Goal: Task Accomplishment & Management: Use online tool/utility

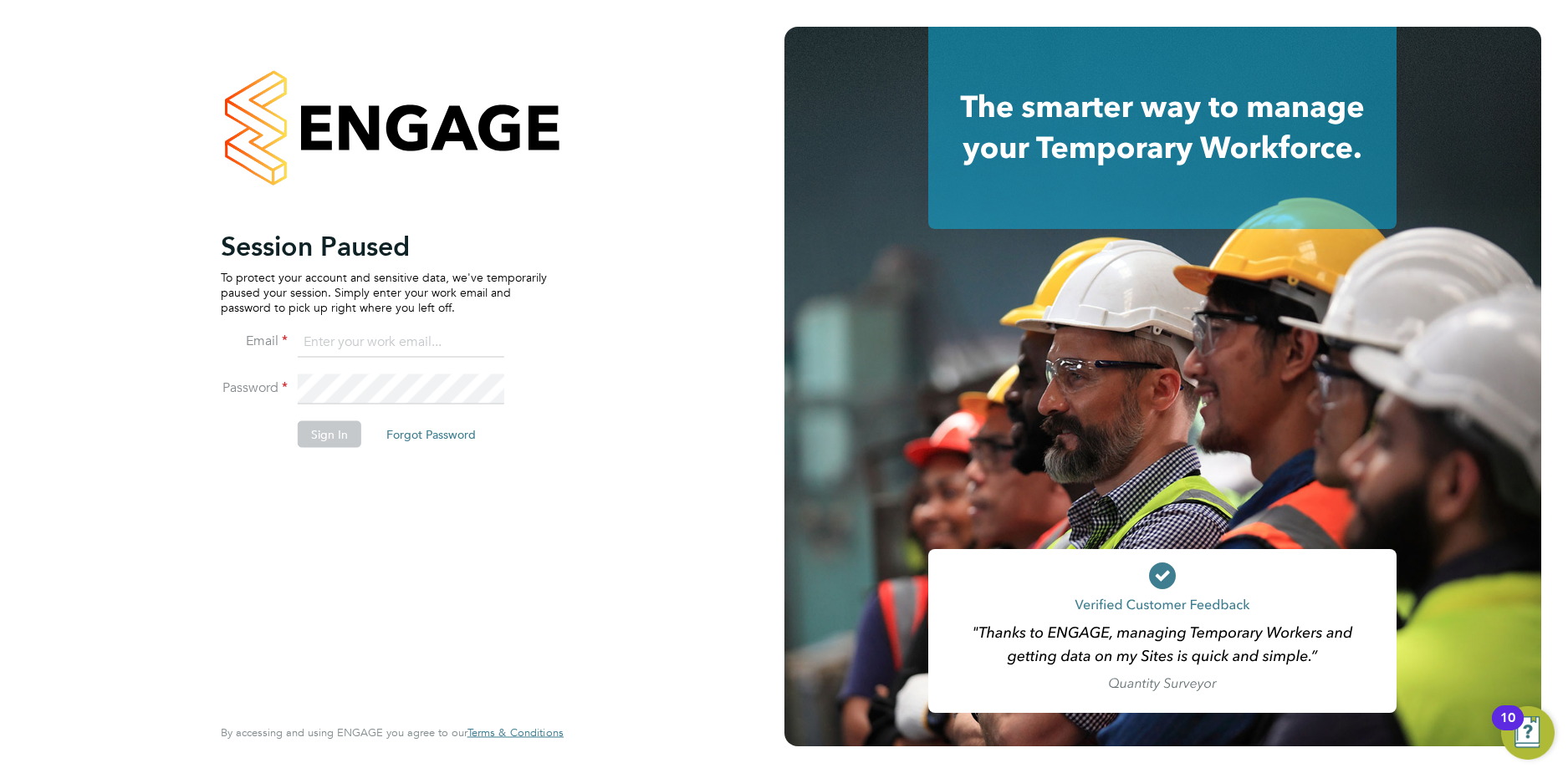
type input "[EMAIL_ADDRESS][DOMAIN_NAME]"
click at [306, 448] on li "Sign In Forgot Password" at bounding box center [383, 441] width 326 height 43
click at [310, 439] on button "Sign In" at bounding box center [329, 433] width 64 height 26
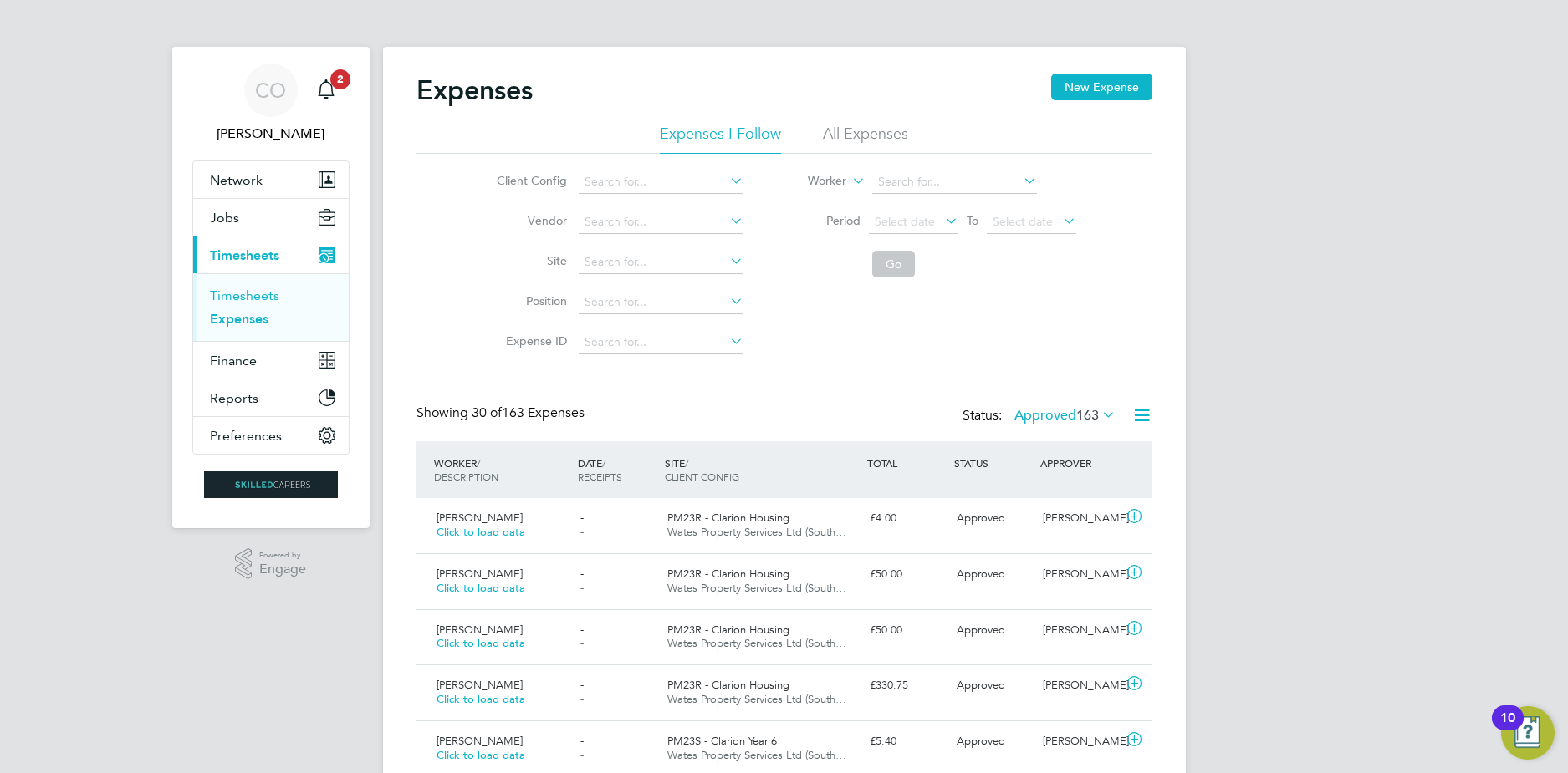
click at [220, 298] on link "Timesheets" at bounding box center [245, 295] width 70 height 16
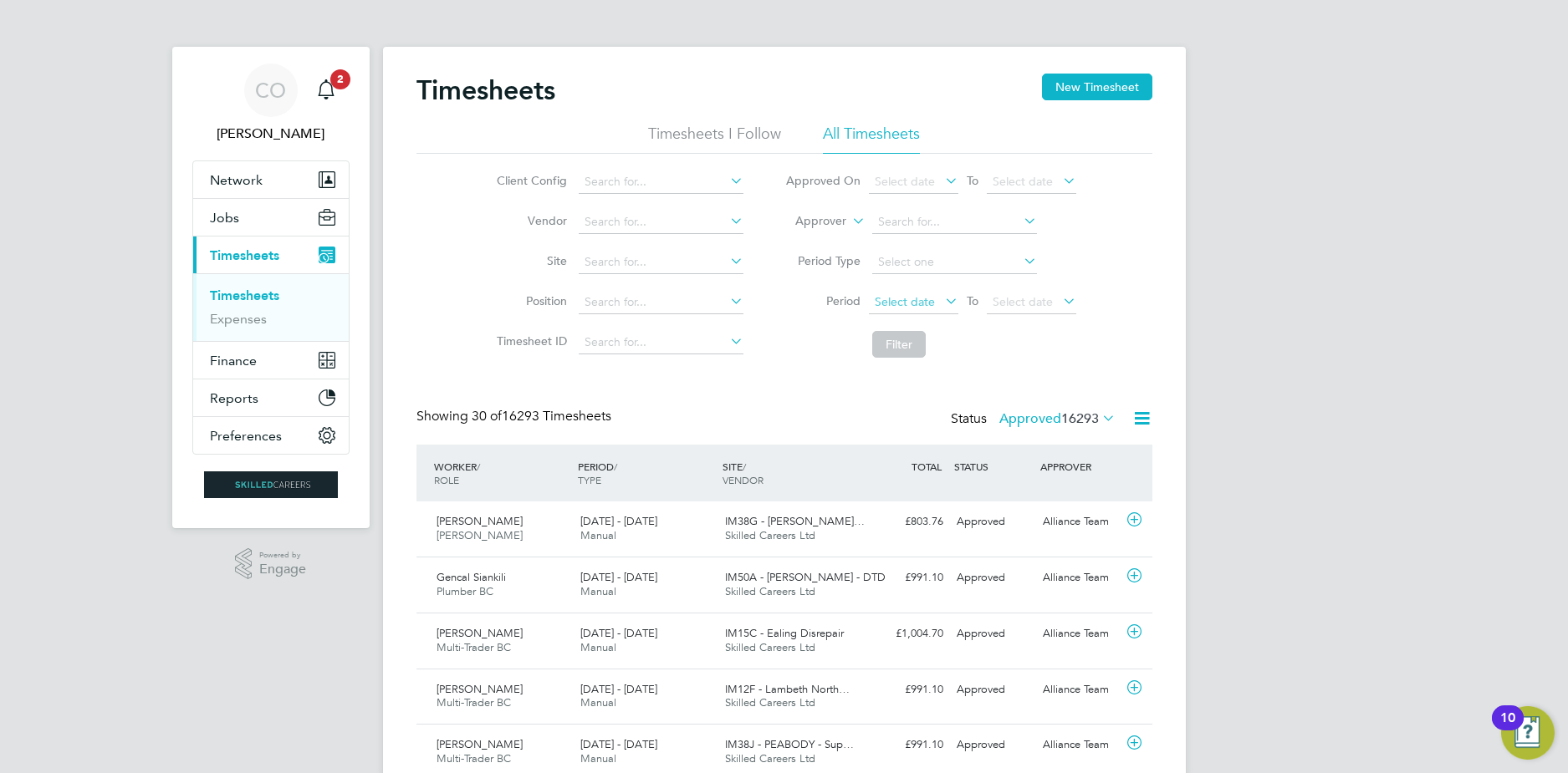
click at [901, 301] on span "Select date" at bounding box center [904, 302] width 60 height 15
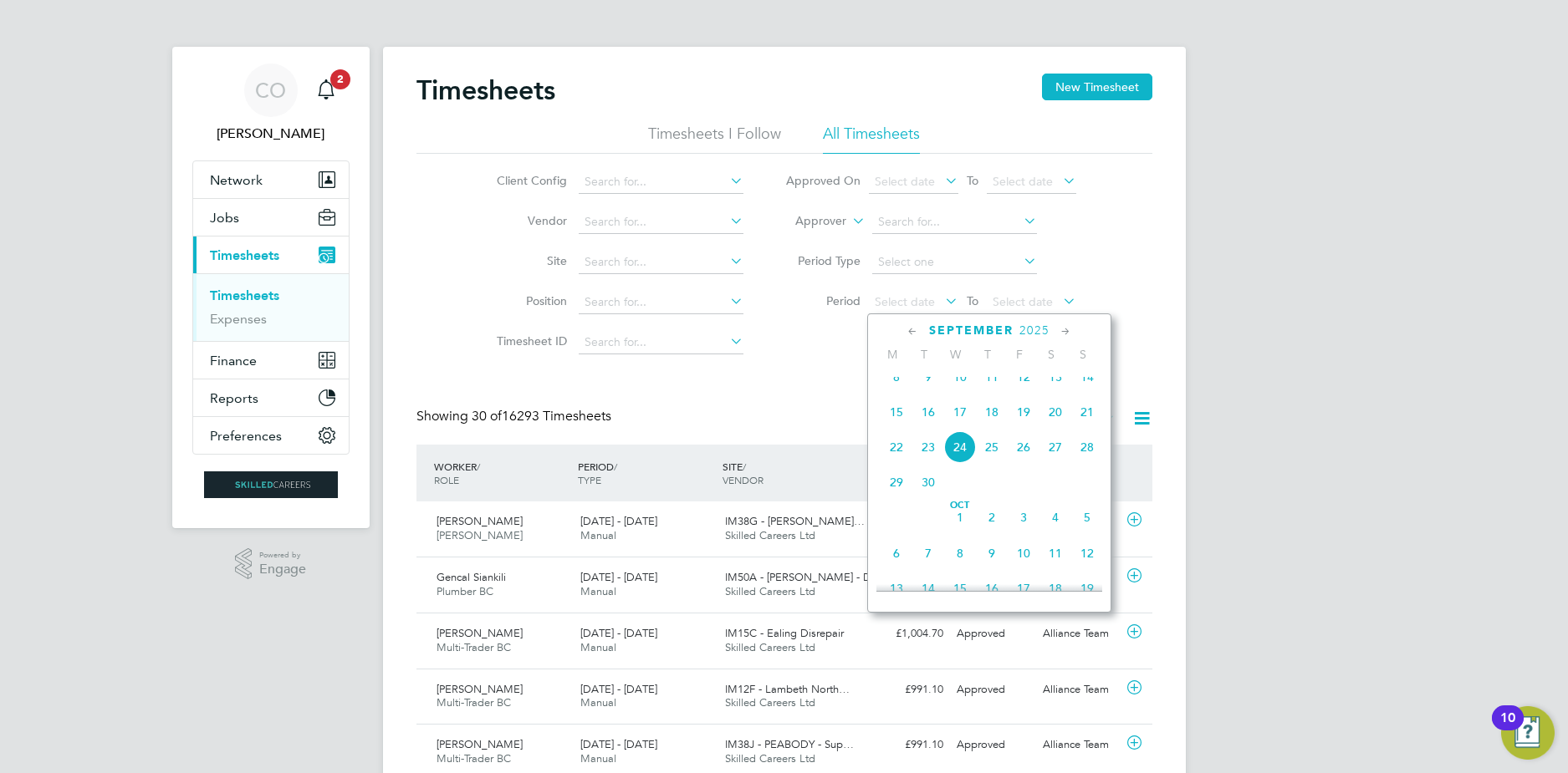
click at [897, 428] on span "15" at bounding box center [896, 412] width 31 height 31
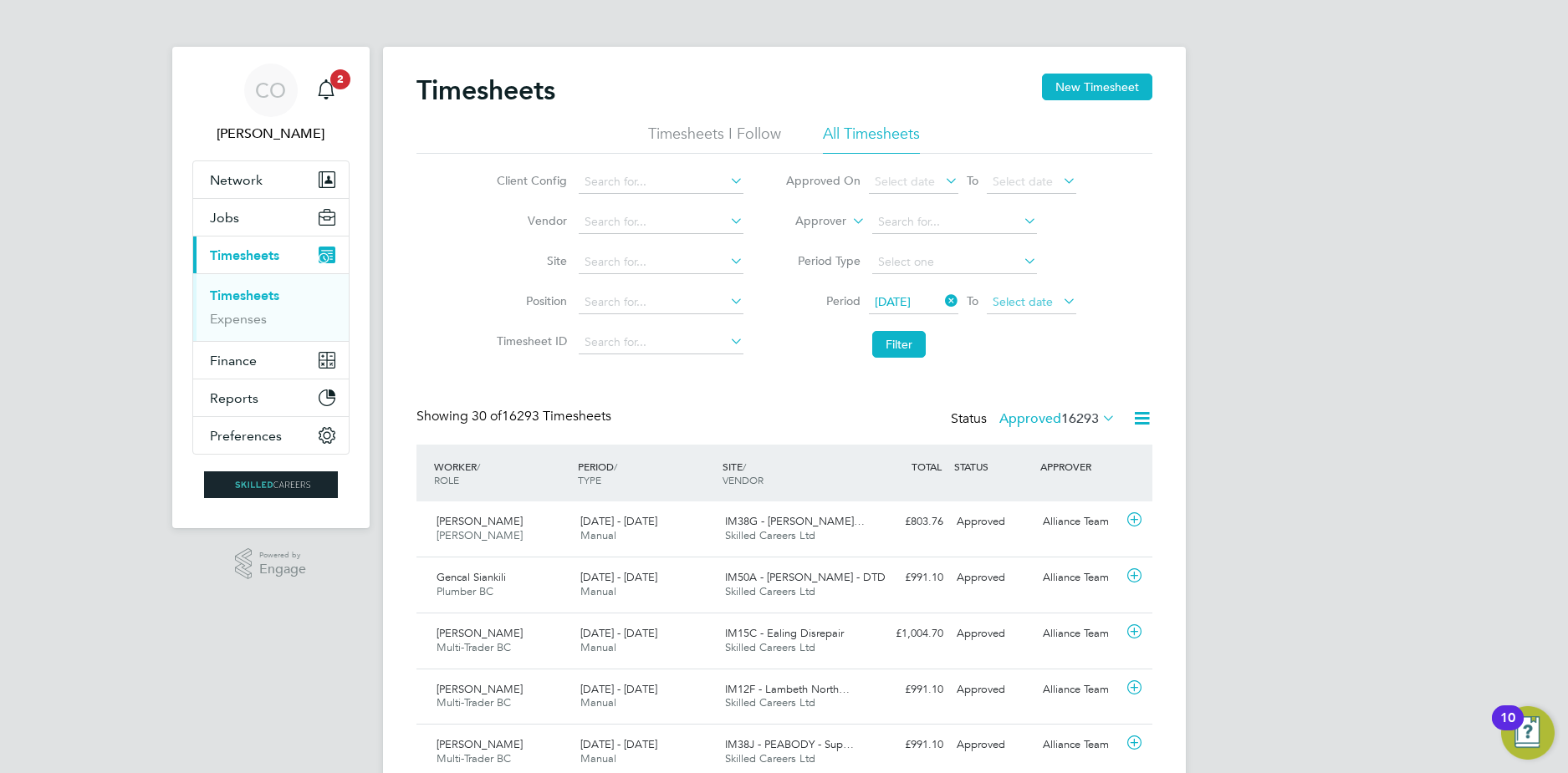
click at [1027, 310] on span "Select date" at bounding box center [1031, 303] width 89 height 23
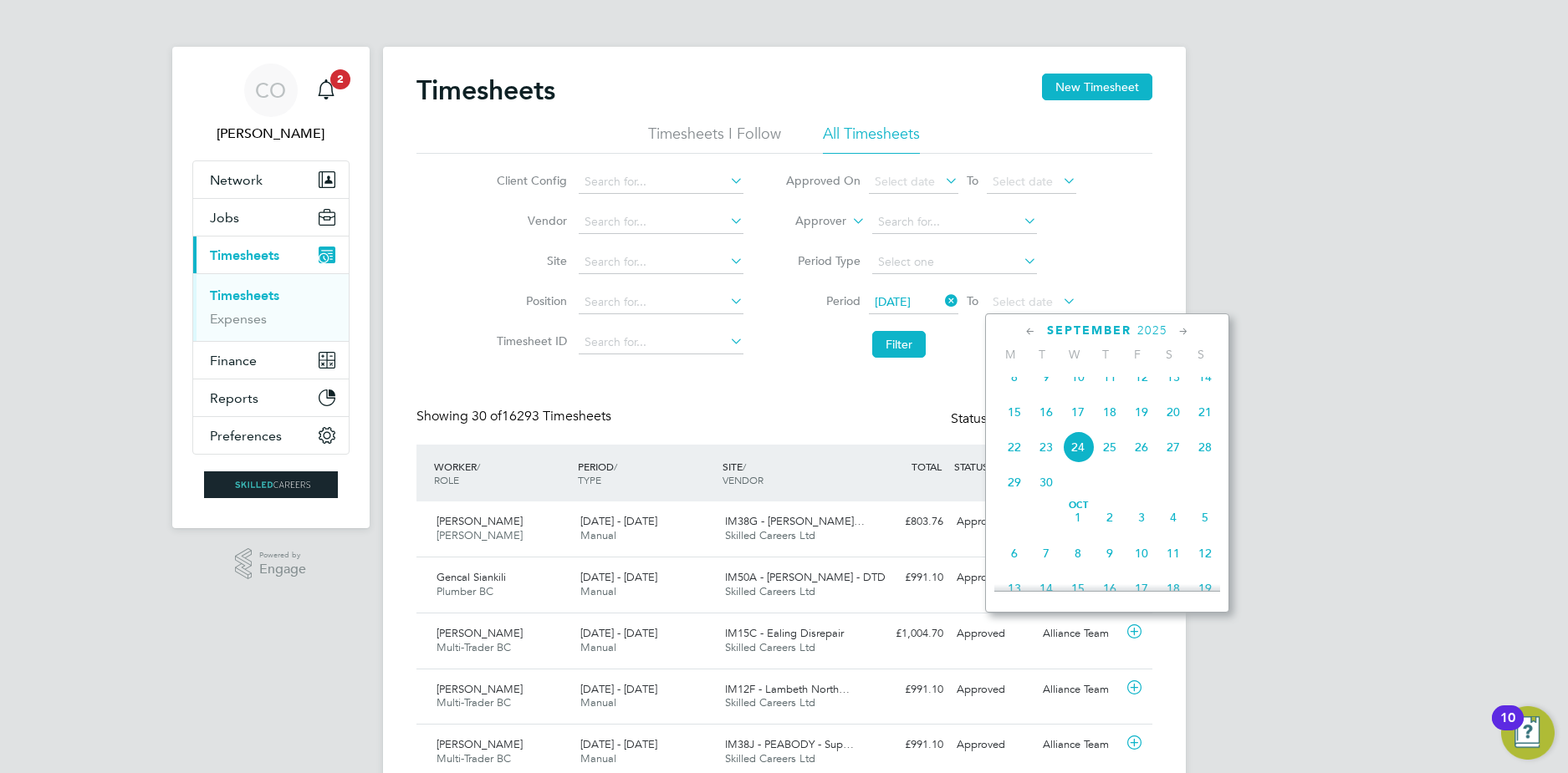
click at [1200, 419] on span "21" at bounding box center [1204, 412] width 31 height 31
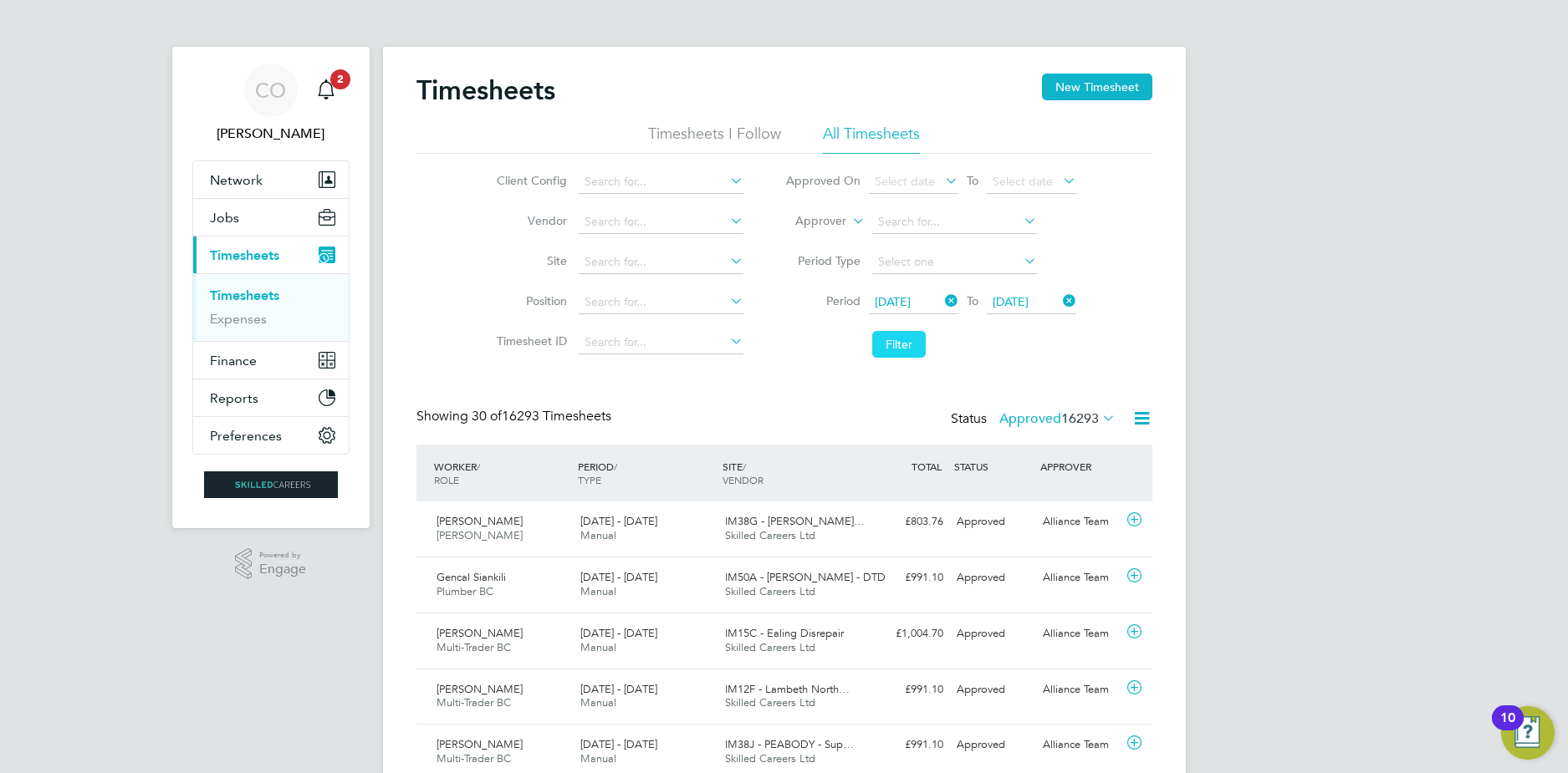
click at [887, 343] on button "Filter" at bounding box center [898, 344] width 54 height 26
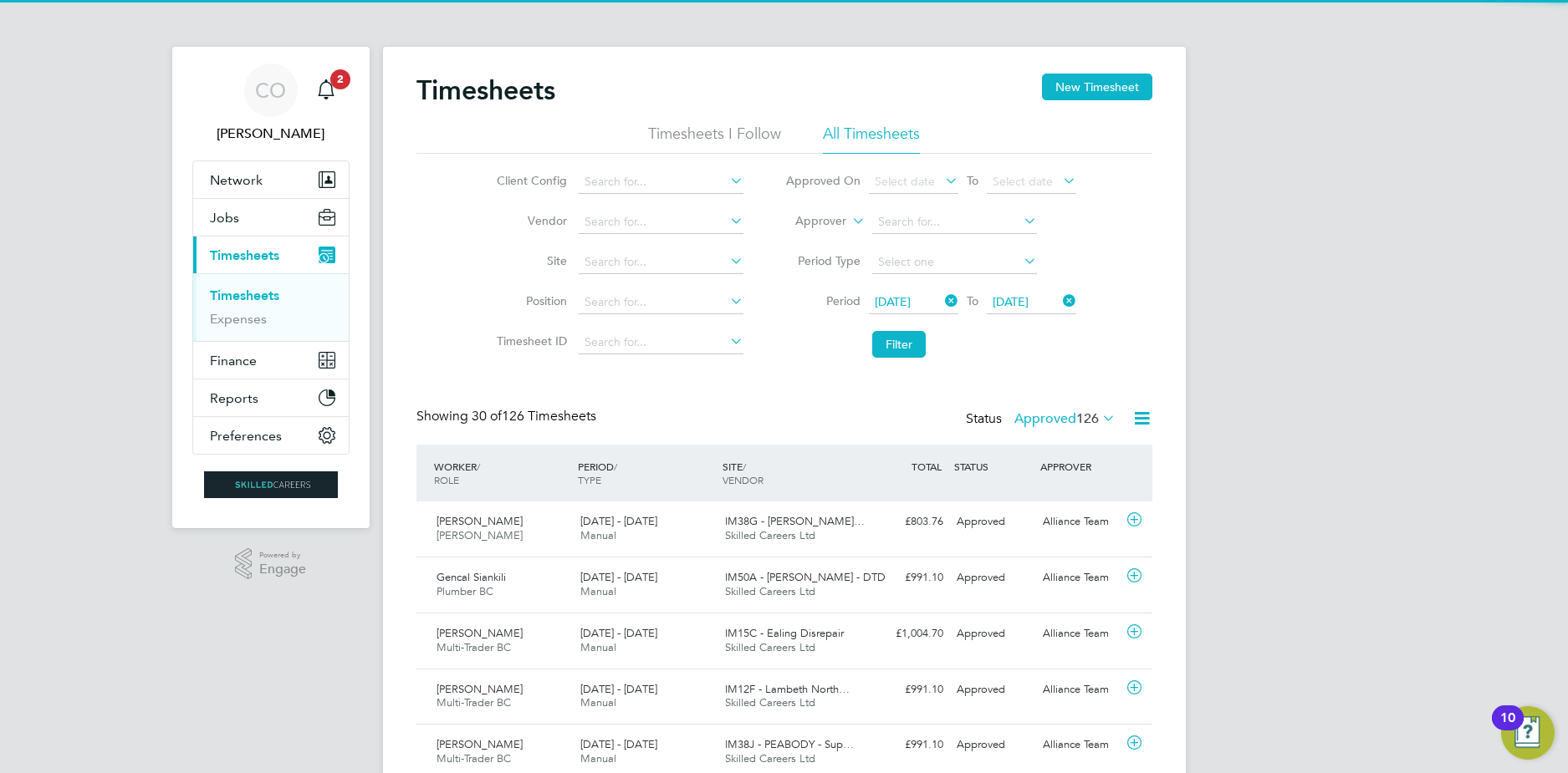
click at [1132, 413] on icon at bounding box center [1142, 418] width 21 height 21
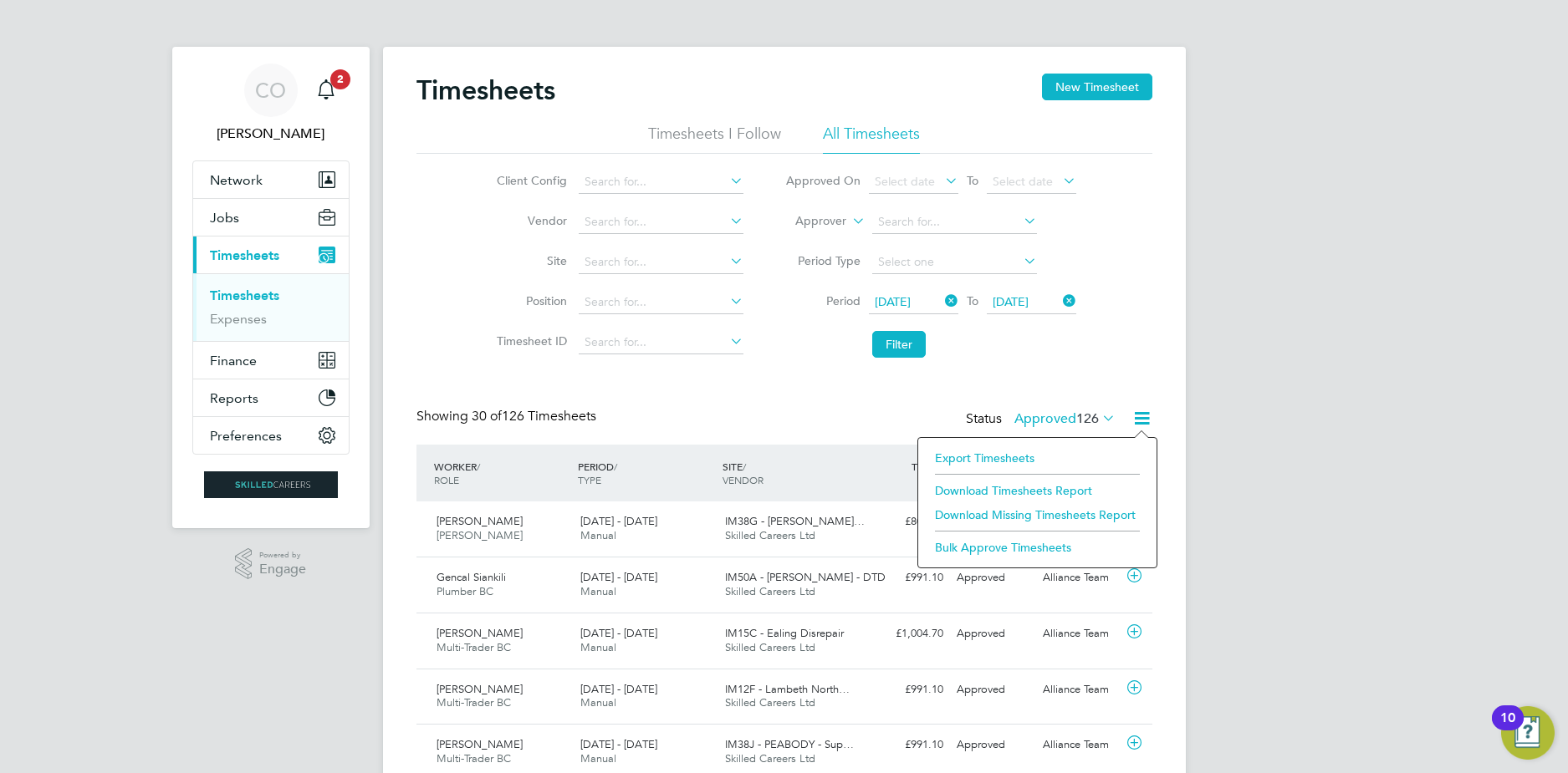
click at [1020, 486] on li "Download Timesheets Report" at bounding box center [1037, 491] width 221 height 24
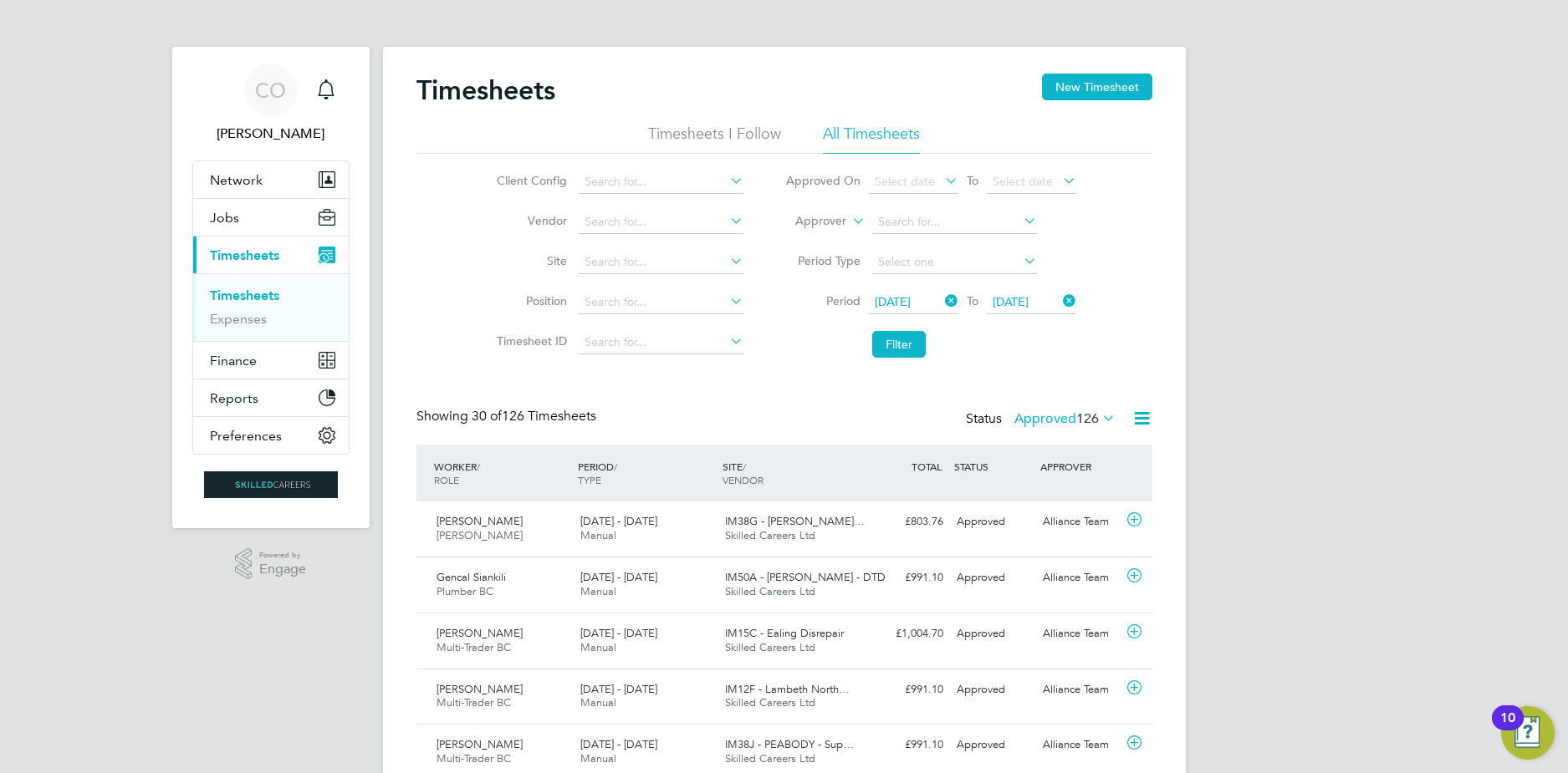
click at [245, 327] on ul "Timesheets Expenses" at bounding box center [271, 307] width 156 height 68
click at [239, 322] on link "Expenses" at bounding box center [238, 319] width 57 height 16
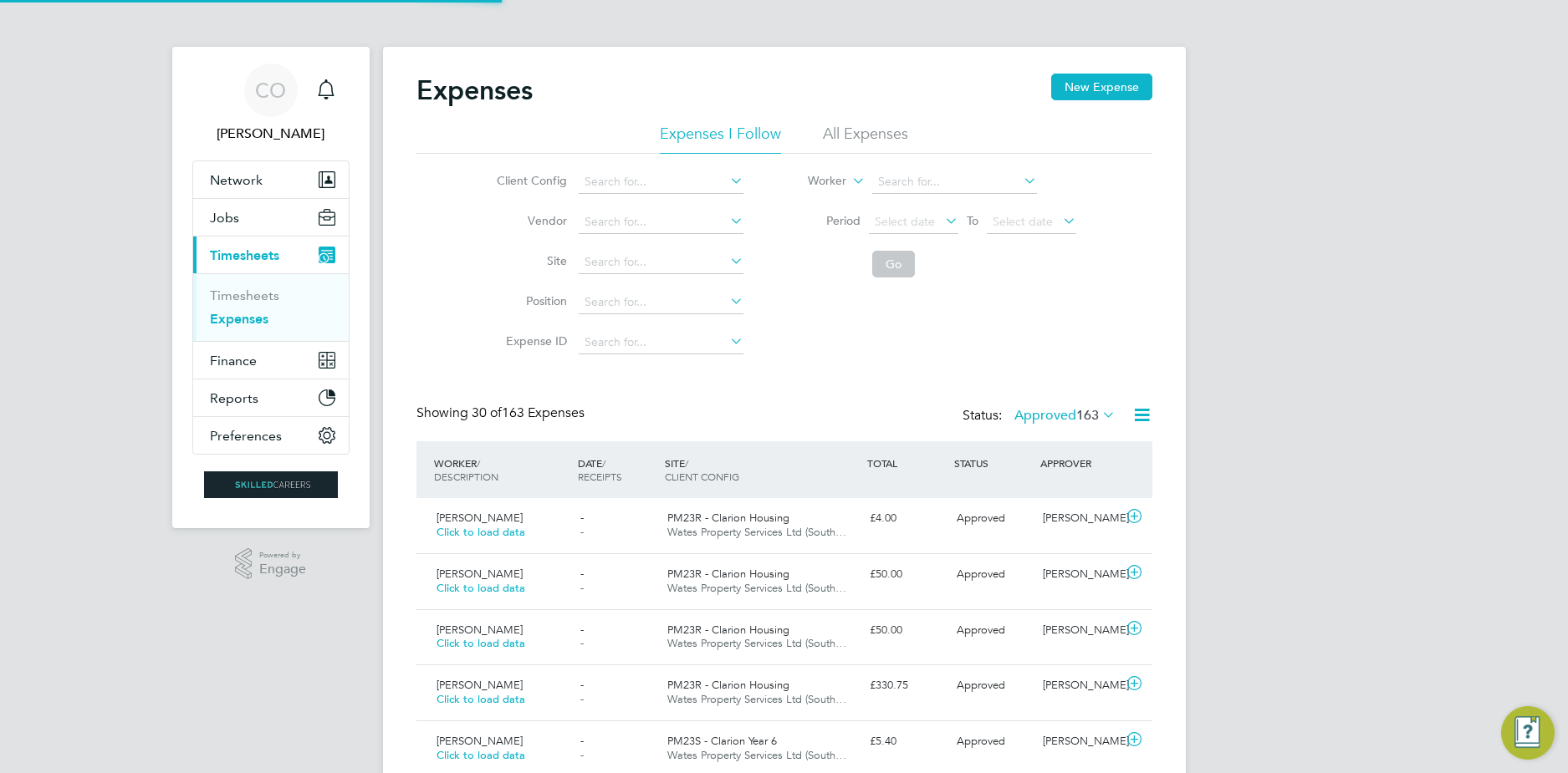
scroll to position [43, 145]
click at [904, 227] on span "Select date" at bounding box center [904, 222] width 60 height 15
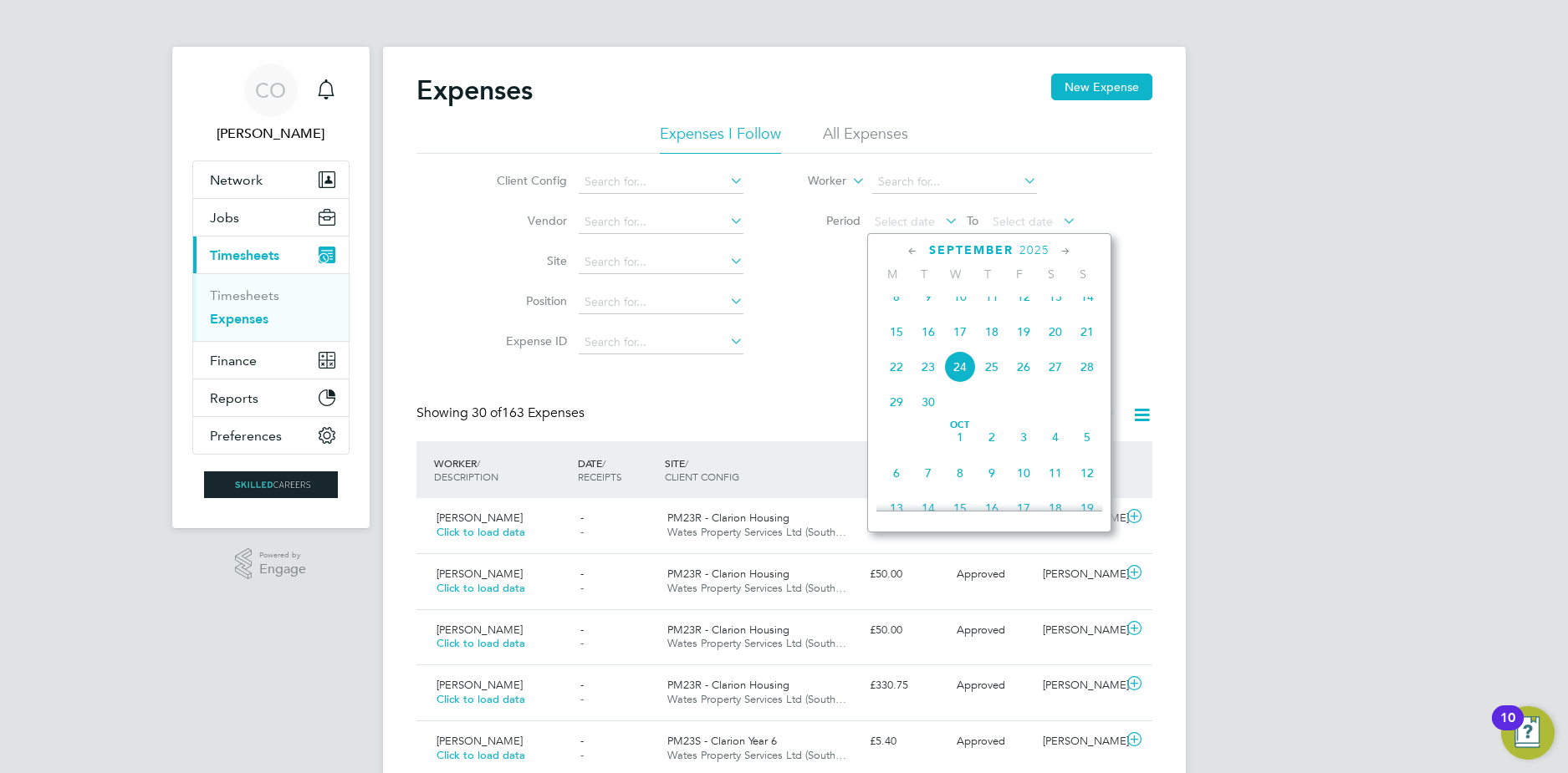
click at [891, 130] on li "All Expenses" at bounding box center [865, 138] width 85 height 30
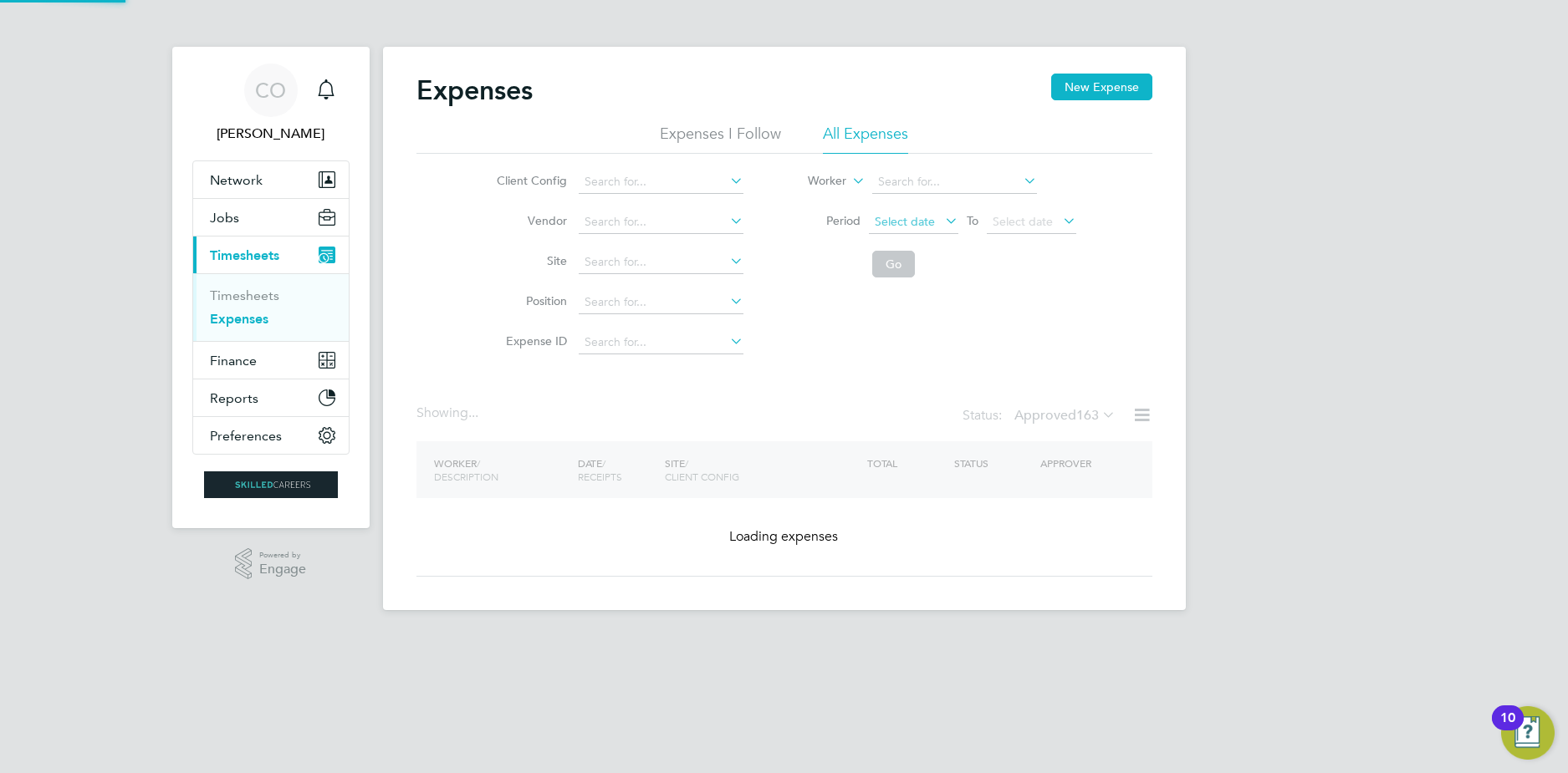
click at [913, 218] on span "Select date" at bounding box center [904, 222] width 60 height 15
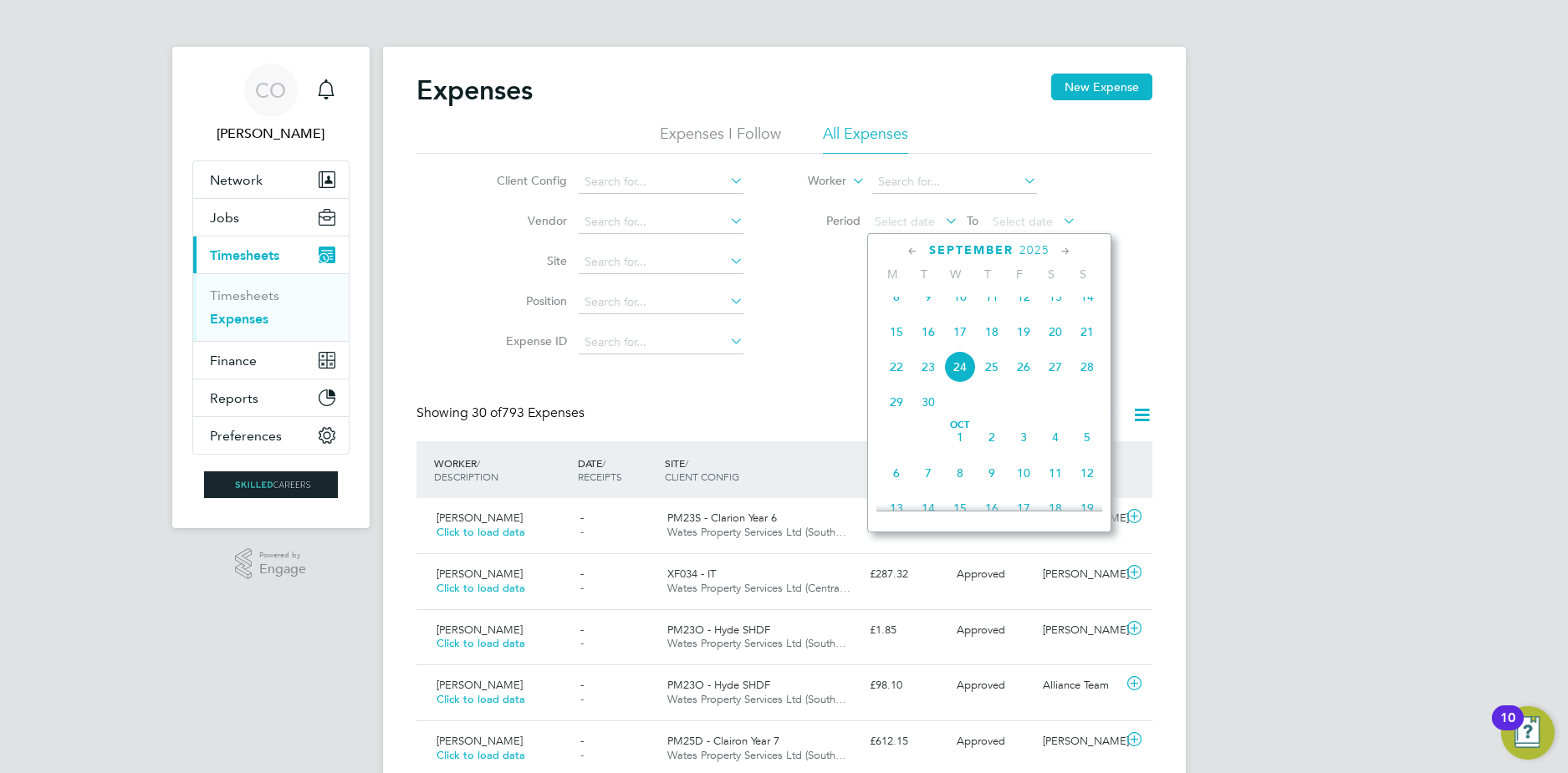
click at [897, 348] on span "15" at bounding box center [896, 331] width 31 height 31
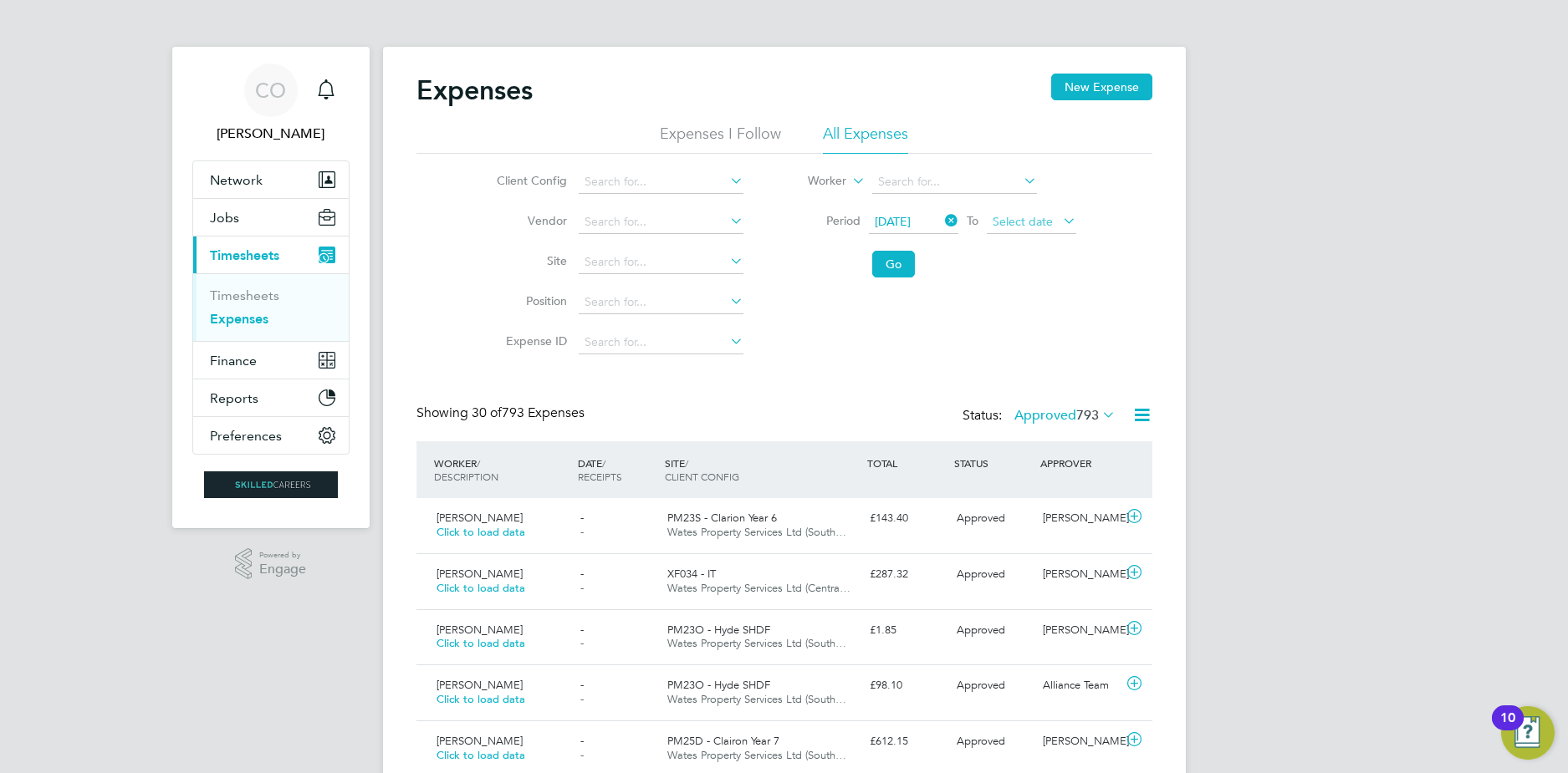
click at [1026, 225] on span "Select date" at bounding box center [1023, 222] width 60 height 15
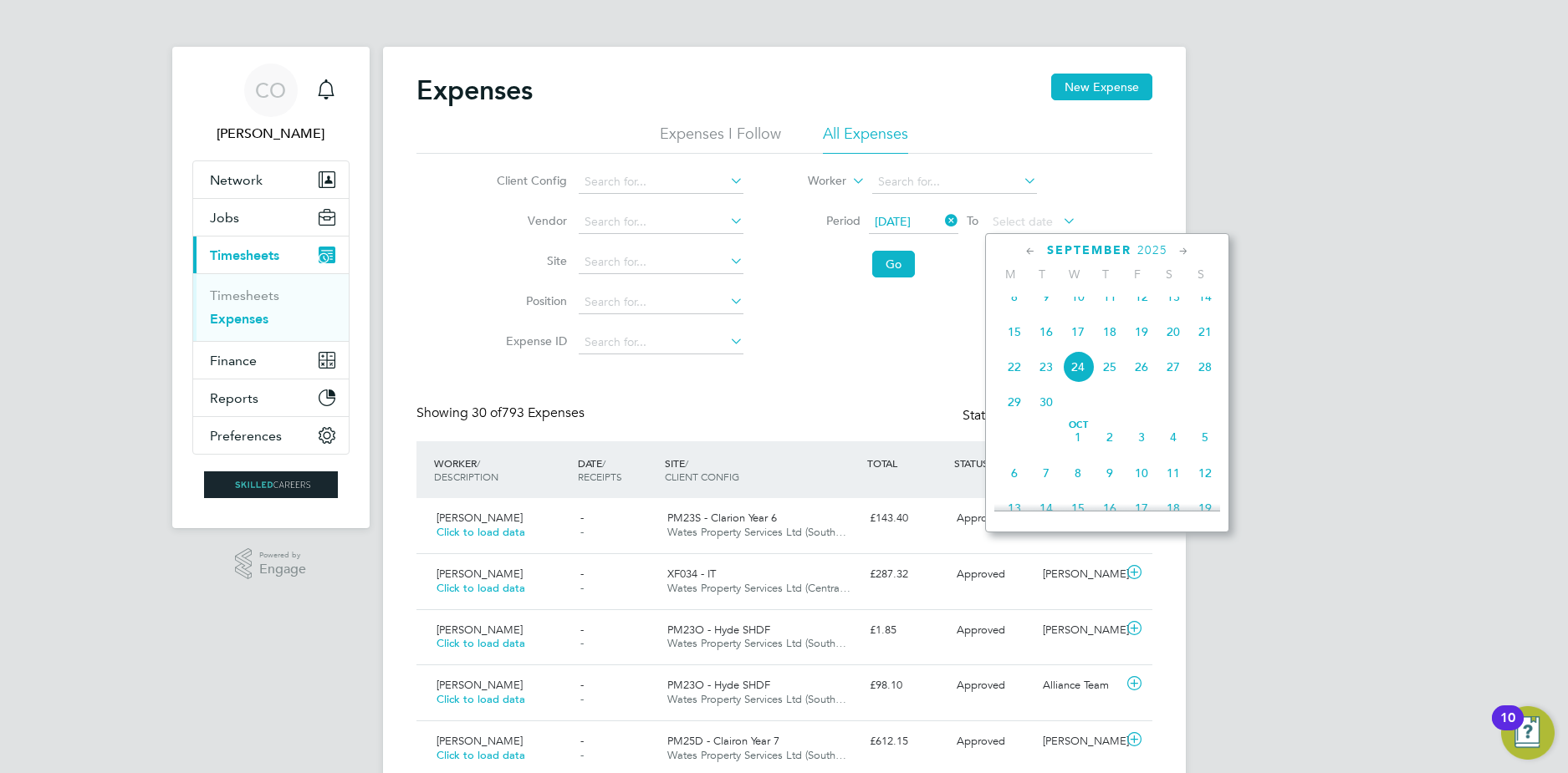
click at [1196, 346] on span "21" at bounding box center [1204, 331] width 31 height 31
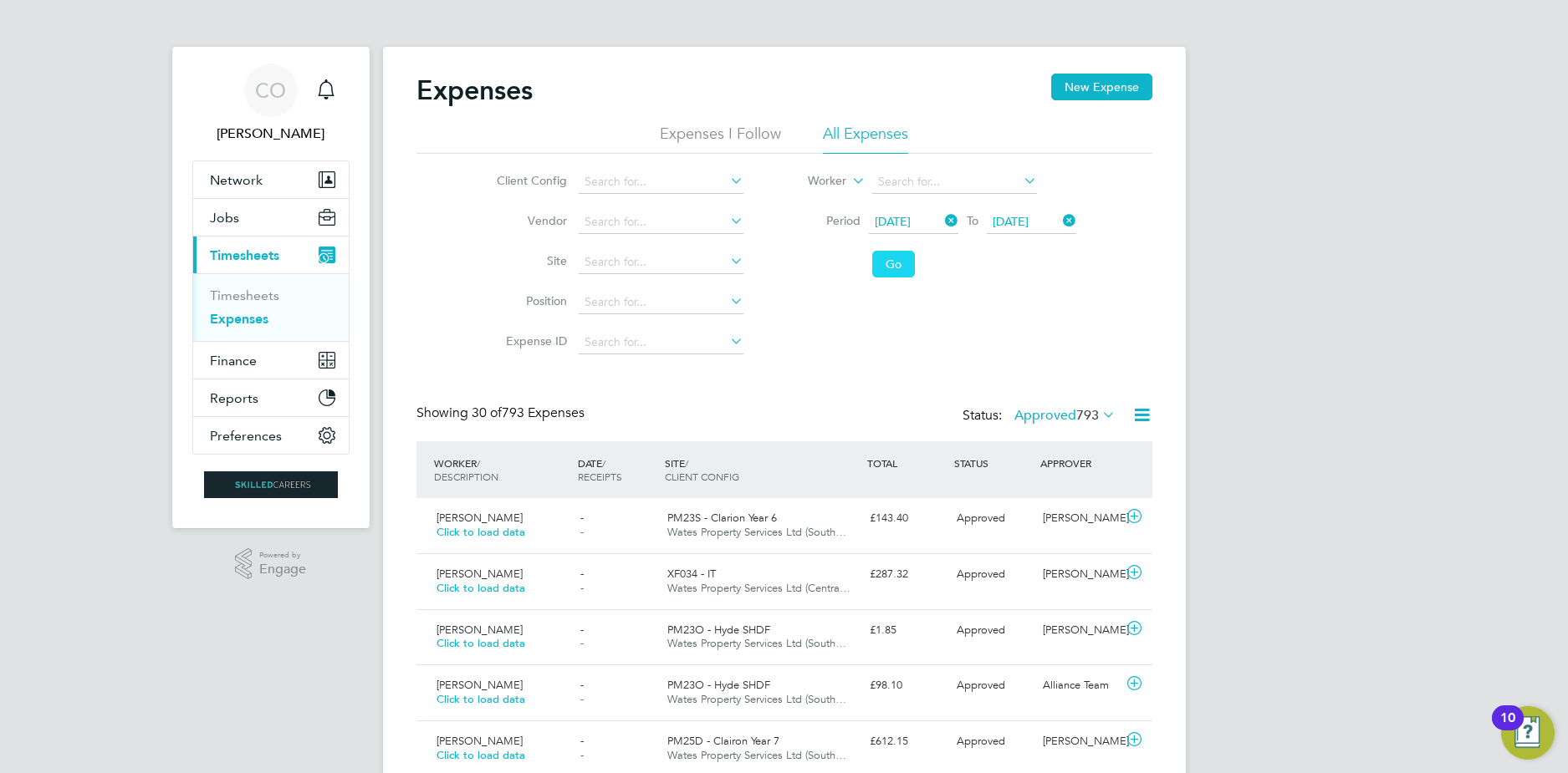
click at [887, 268] on button "Go" at bounding box center [893, 264] width 43 height 26
